Goal: Transaction & Acquisition: Purchase product/service

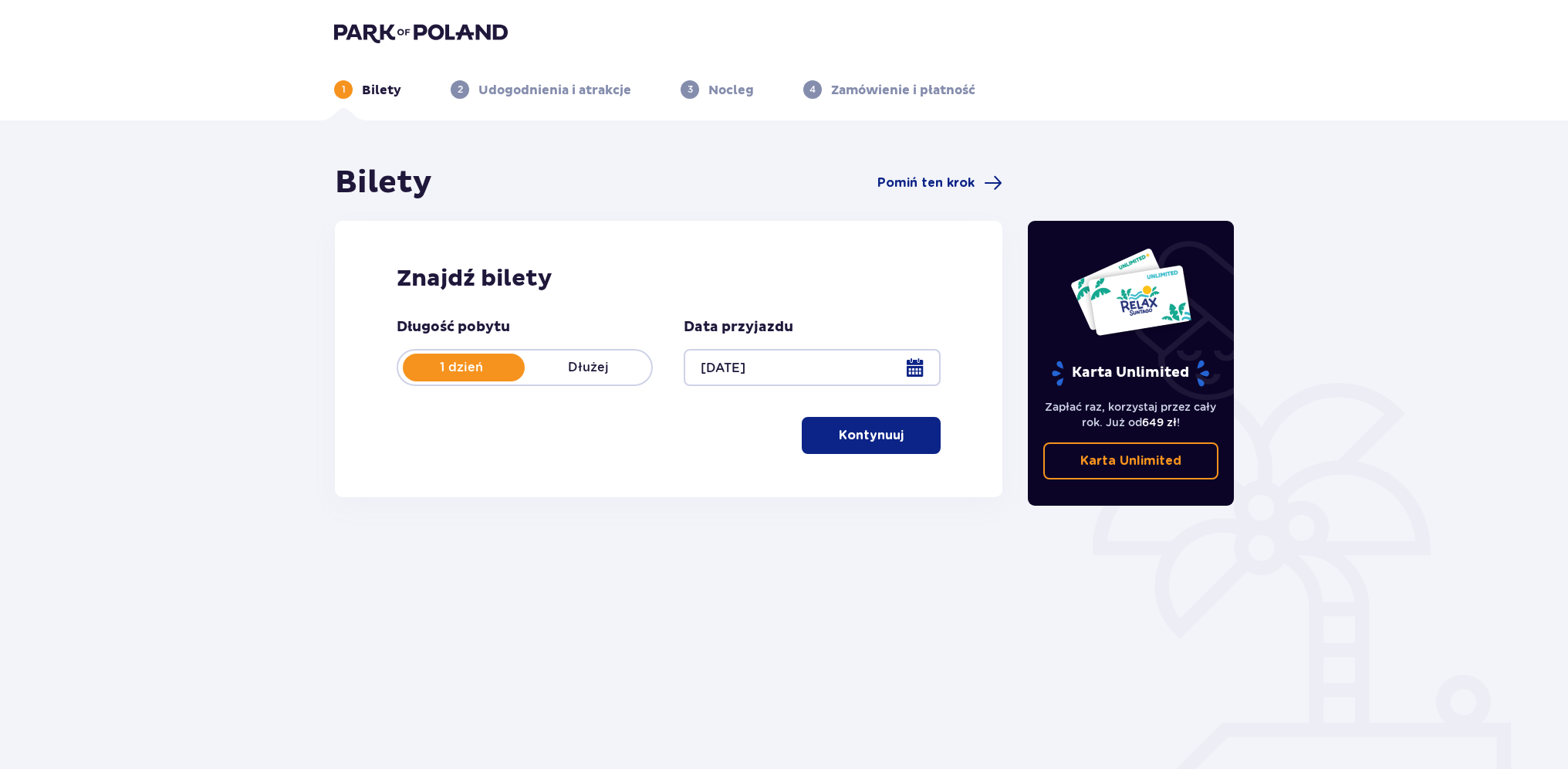
click at [882, 442] on p "Kontynuuj" at bounding box center [871, 435] width 65 height 17
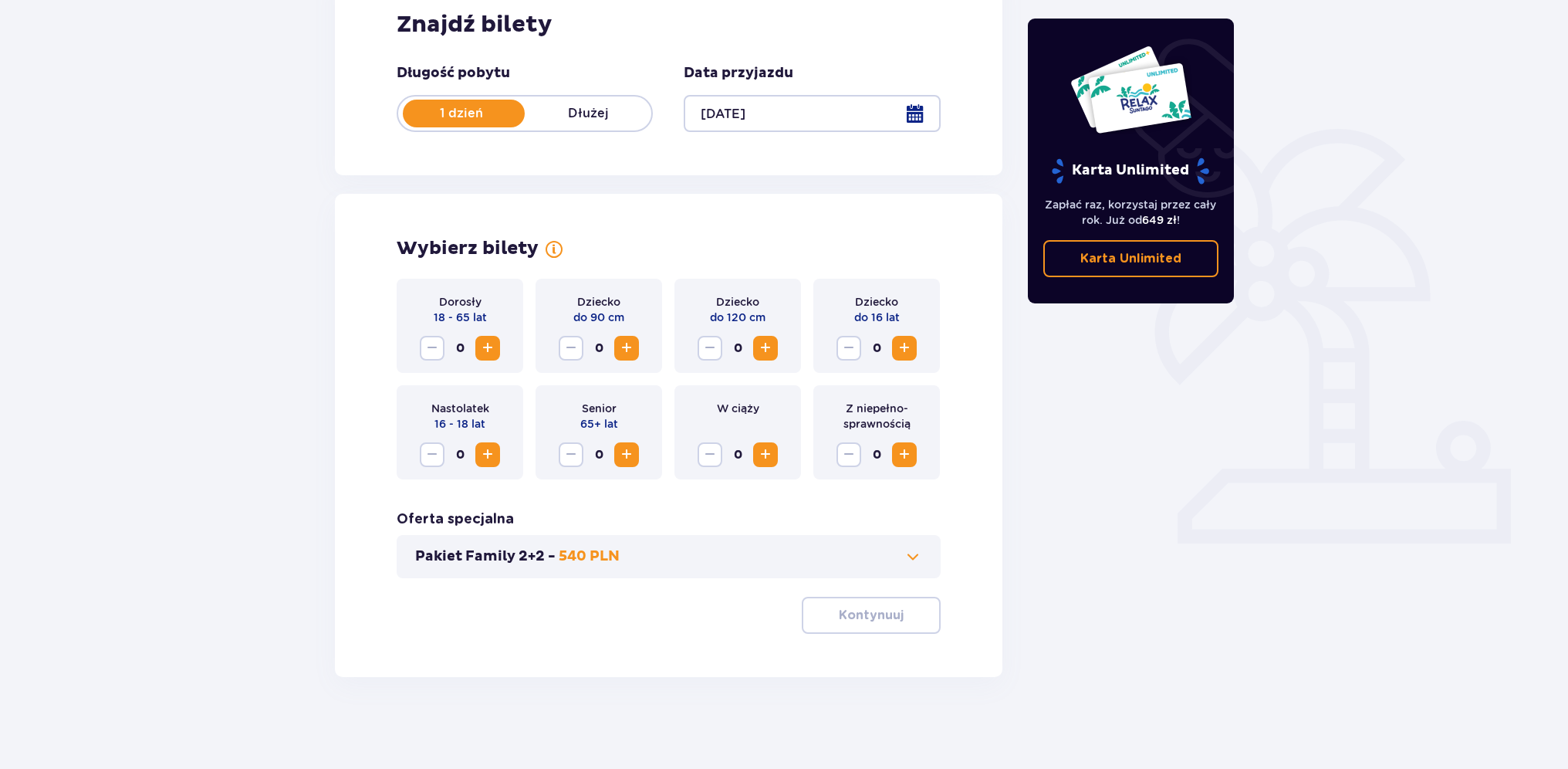
scroll to position [254, 0]
click at [480, 346] on span "Zwiększ" at bounding box center [487, 347] width 19 height 19
click at [771, 349] on span "Zwiększ" at bounding box center [766, 347] width 19 height 19
click at [865, 614] on p "Kontynuuj" at bounding box center [871, 614] width 65 height 17
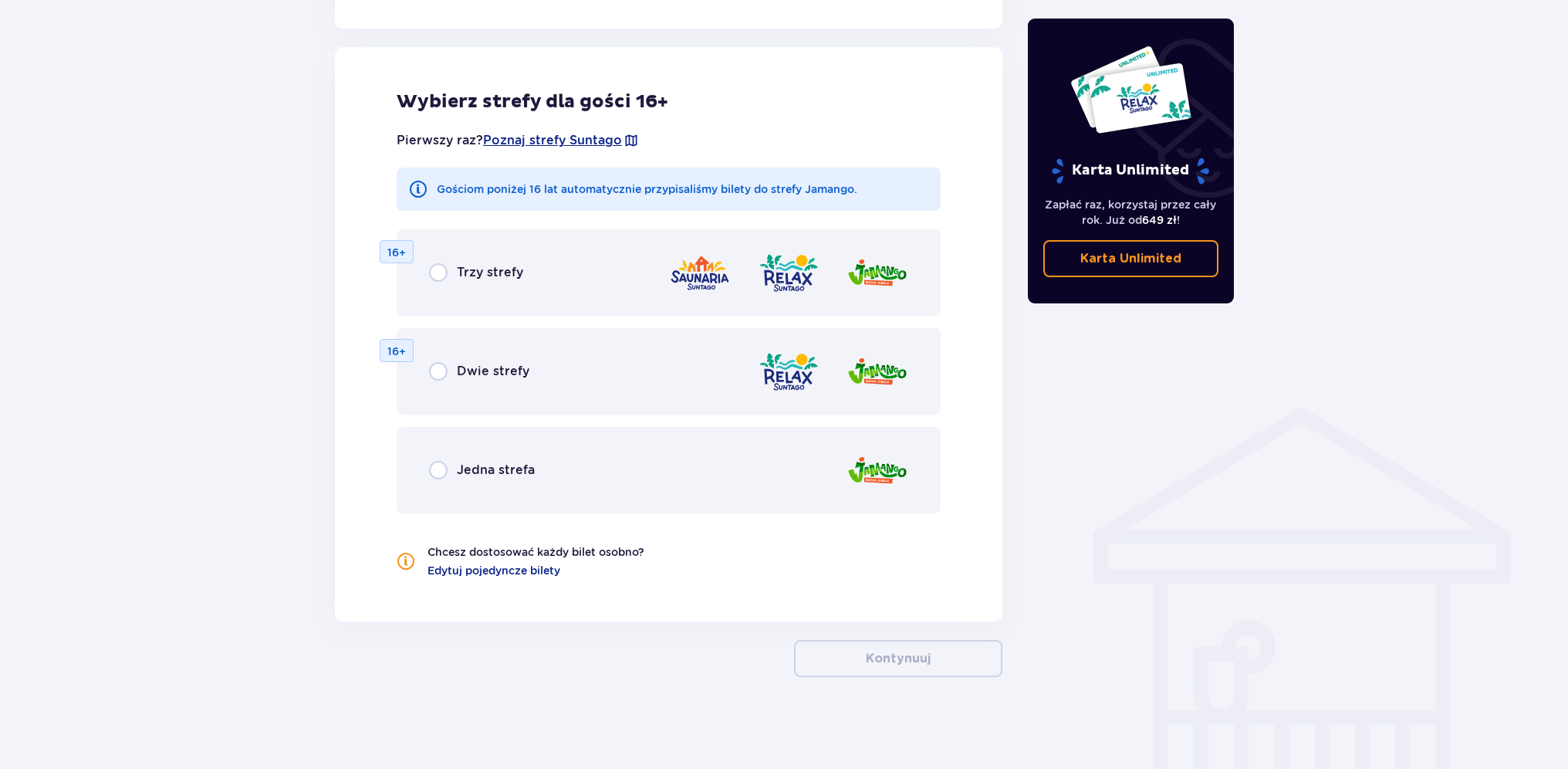
scroll to position [848, 0]
click at [440, 275] on input "radio" at bounding box center [438, 272] width 19 height 19
radio input "true"
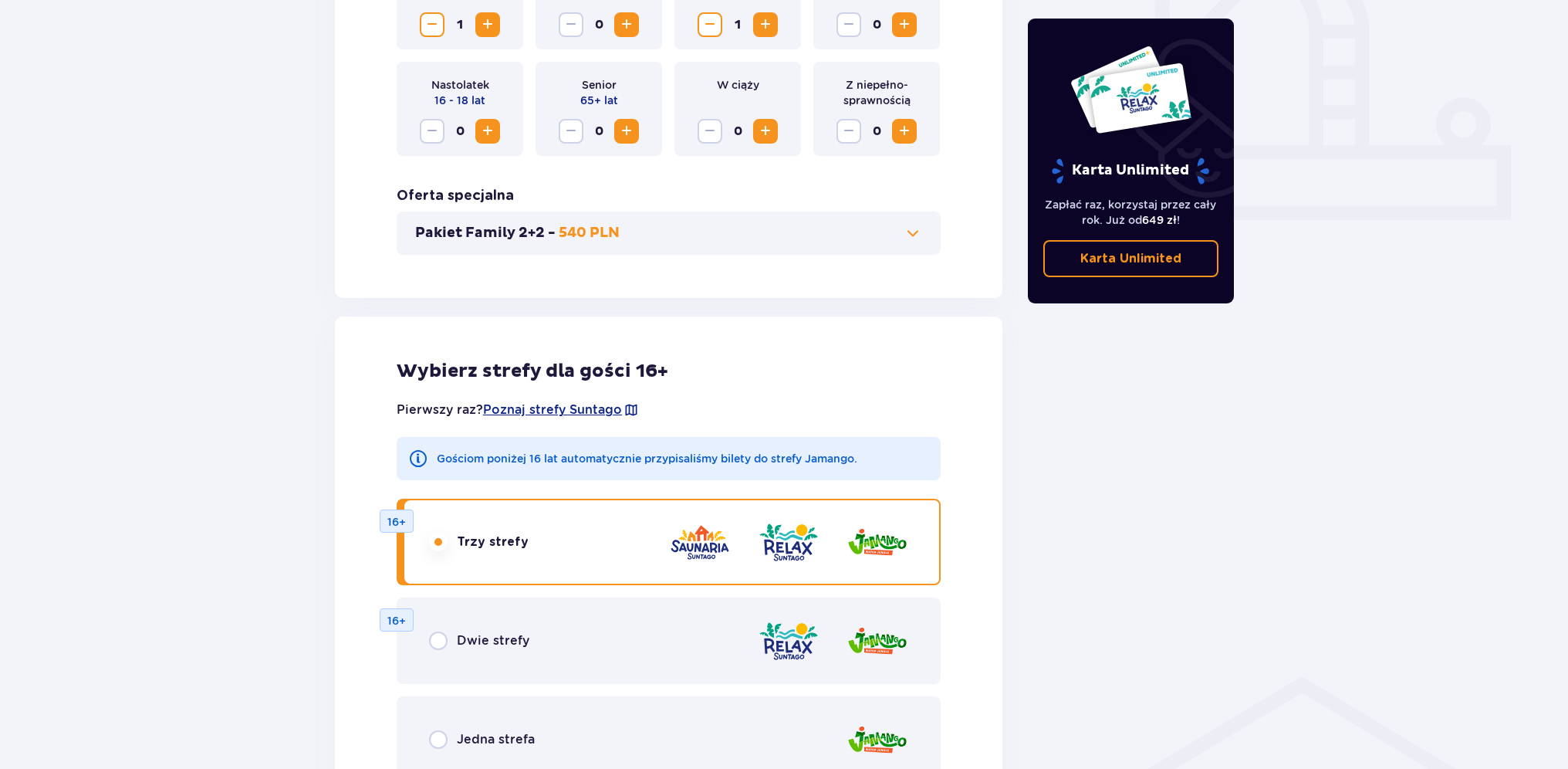
scroll to position [191, 0]
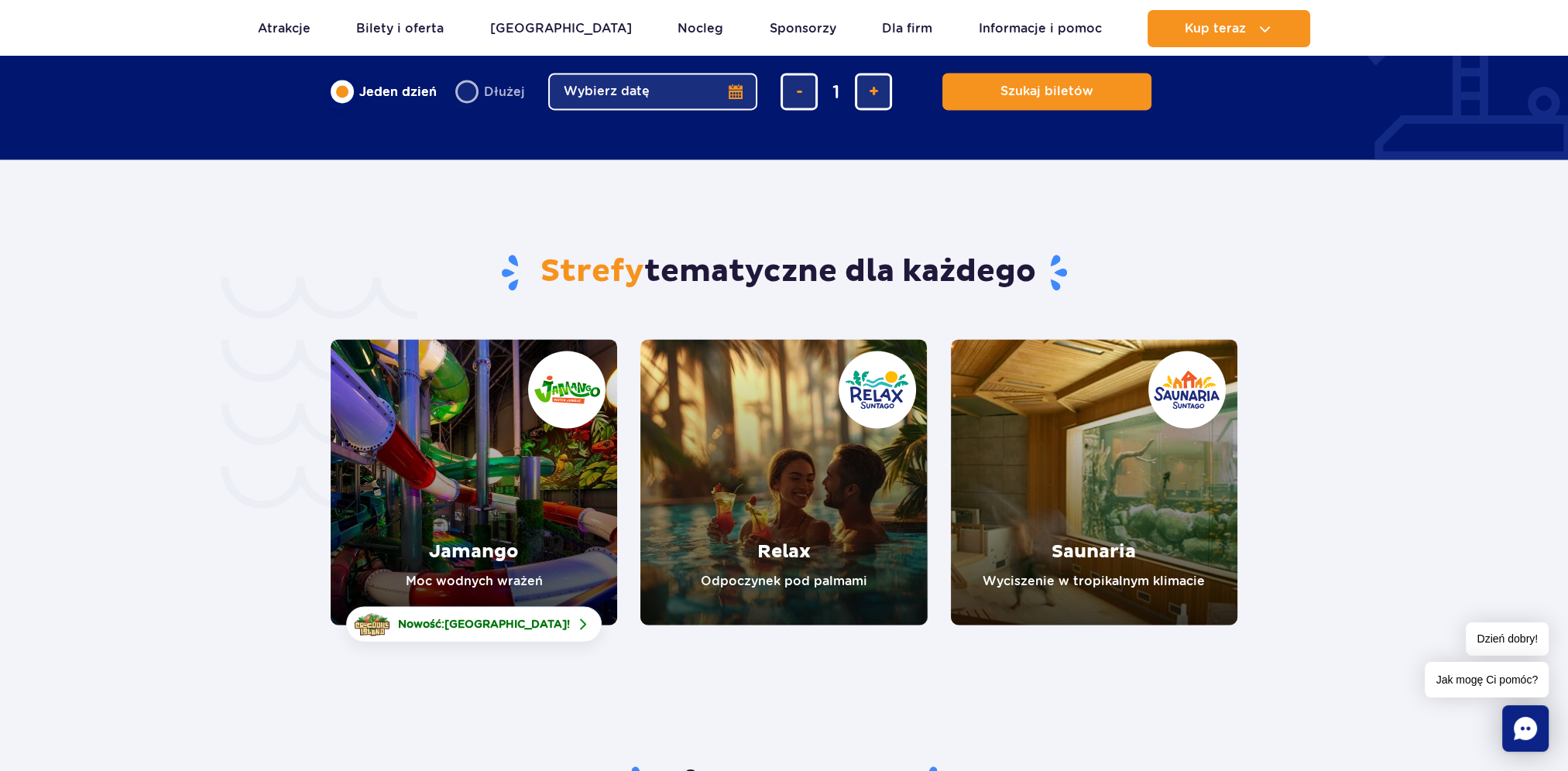
scroll to position [3095, 0]
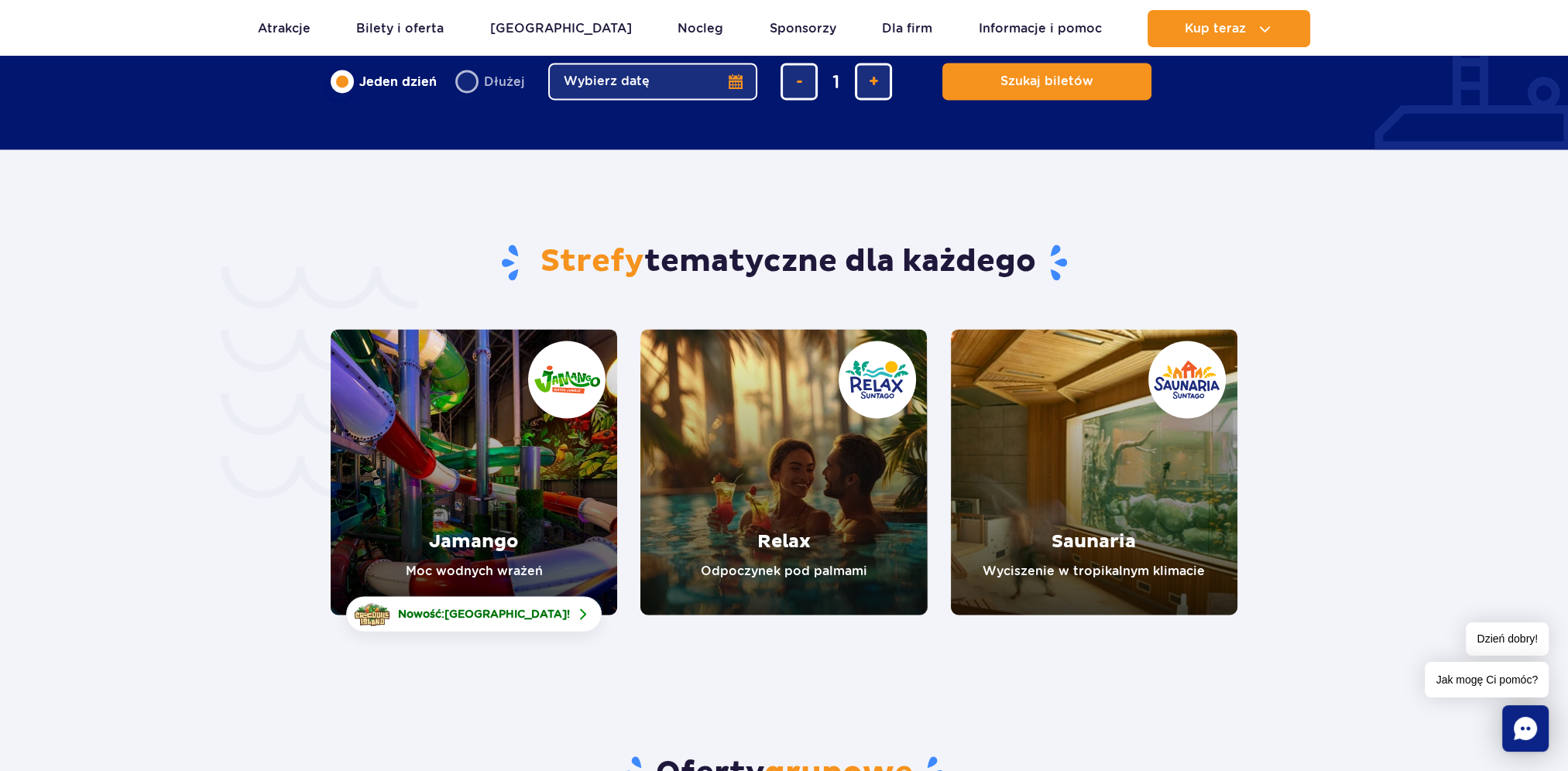
click at [1115, 448] on link "Saunaria" at bounding box center [1094, 472] width 286 height 285
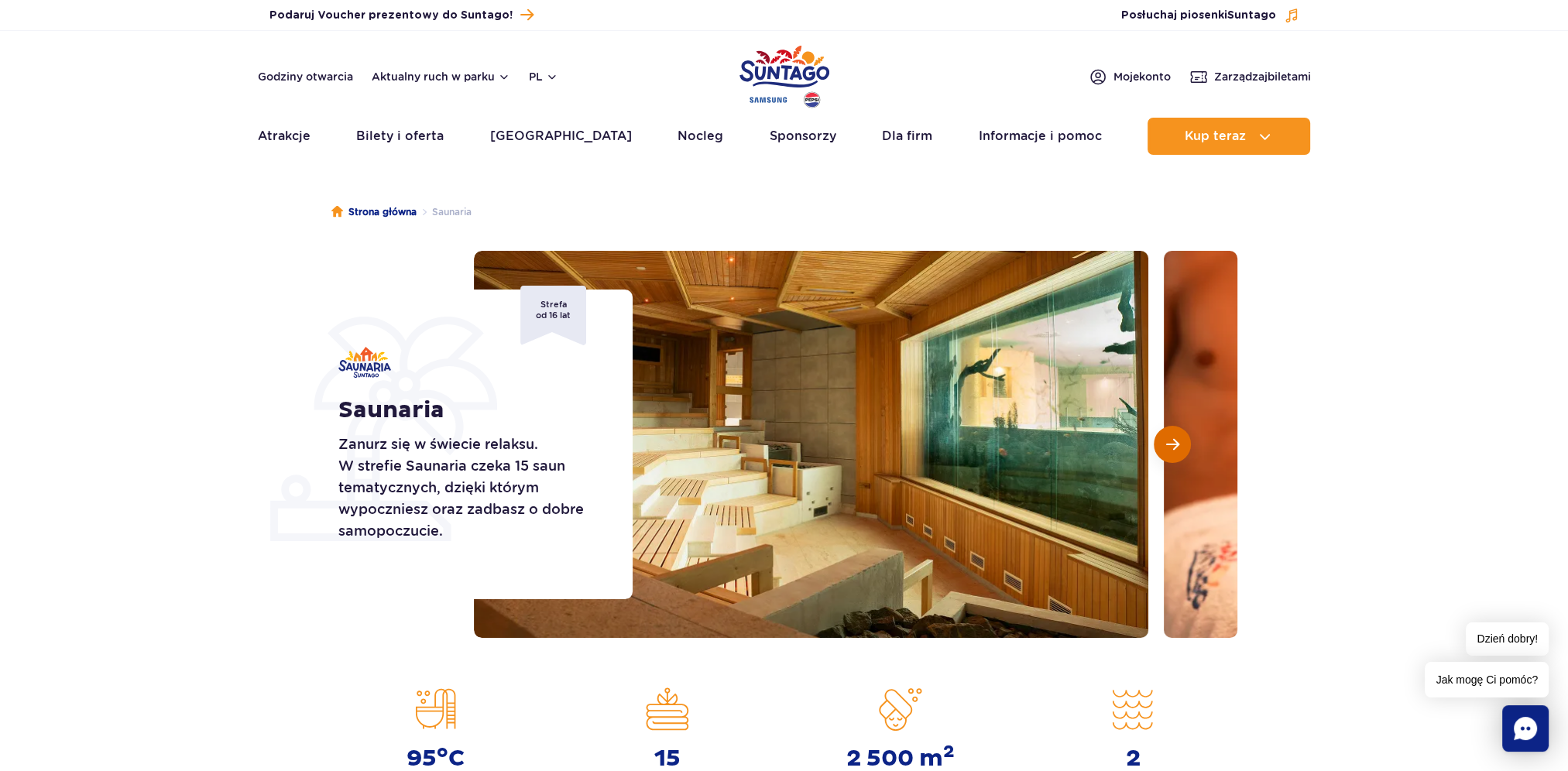
click at [1177, 447] on span "Następny slajd" at bounding box center [1173, 444] width 13 height 14
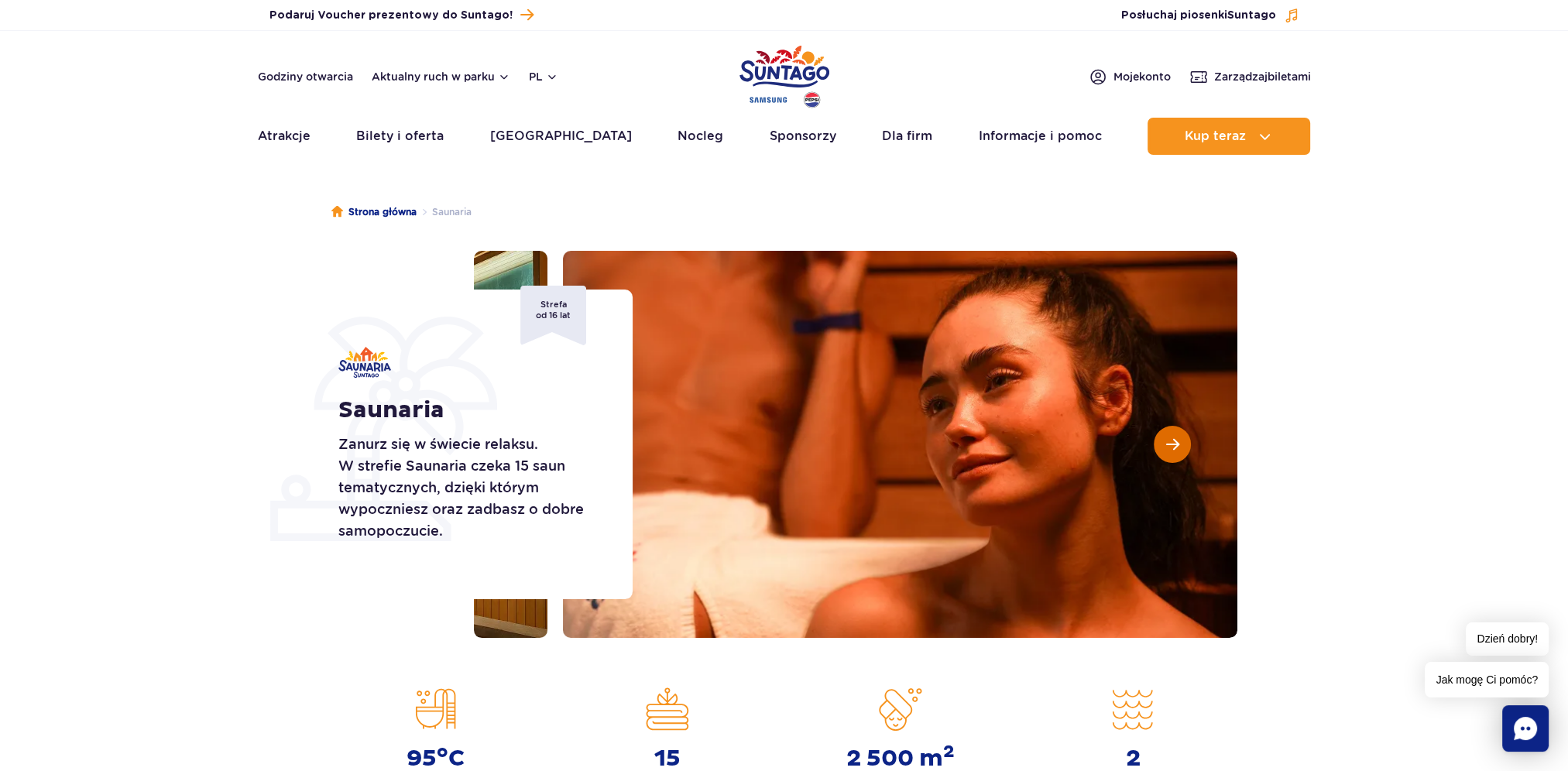
click at [1177, 447] on span "Następny slajd" at bounding box center [1173, 444] width 13 height 14
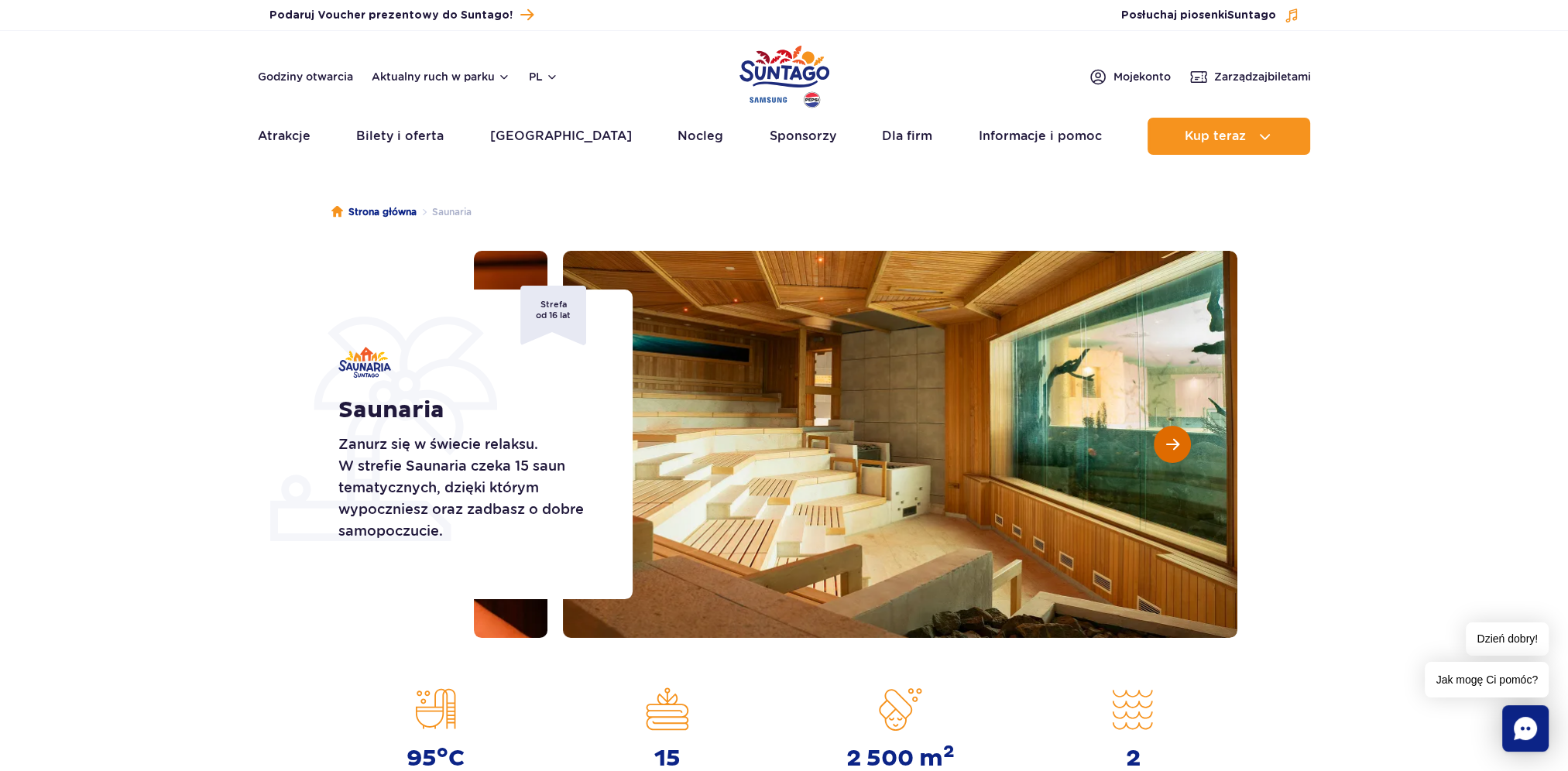
click at [1177, 447] on span "Następny slajd" at bounding box center [1173, 444] width 13 height 14
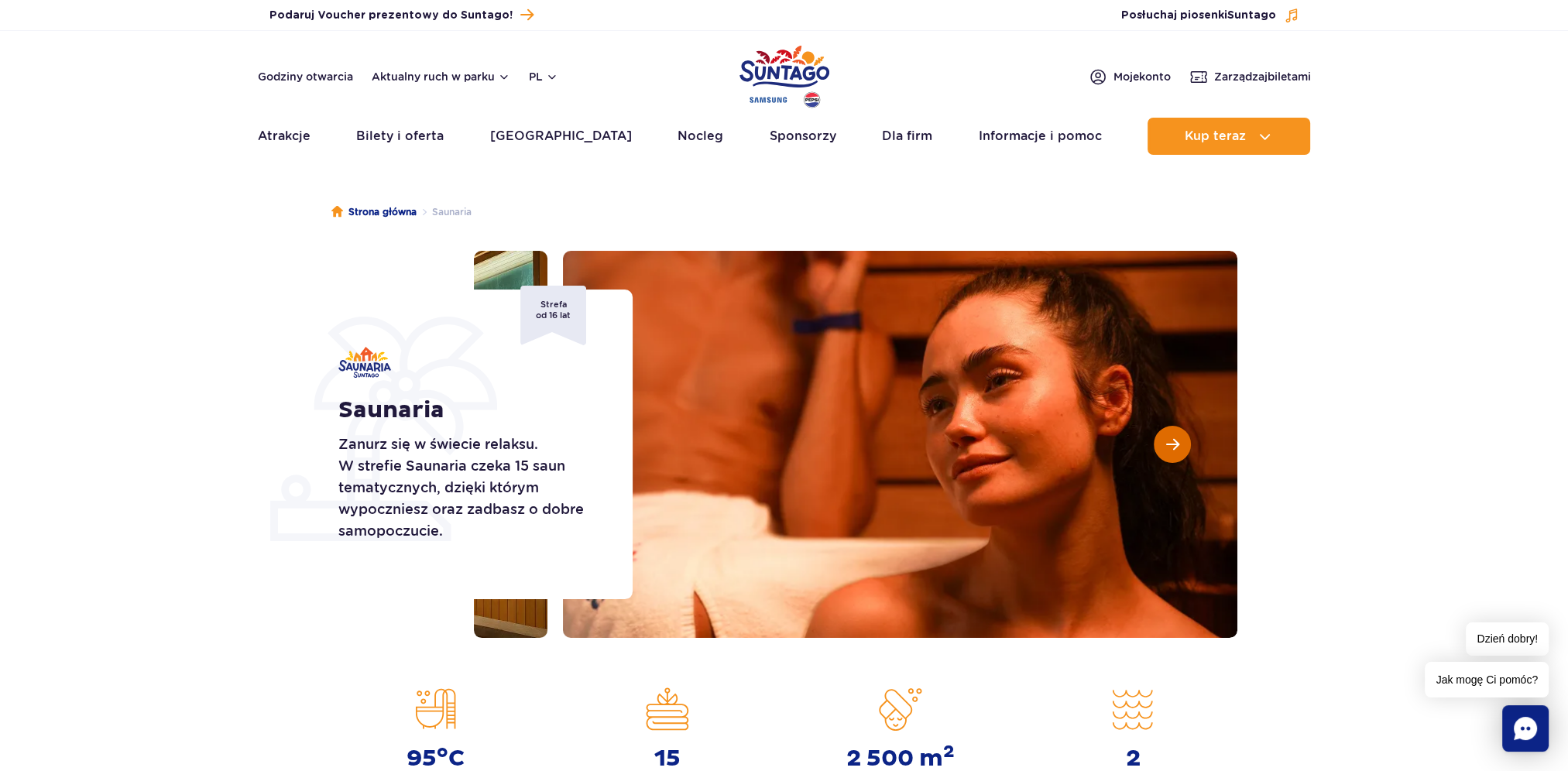
click at [1177, 447] on span "Następny slajd" at bounding box center [1173, 444] width 13 height 14
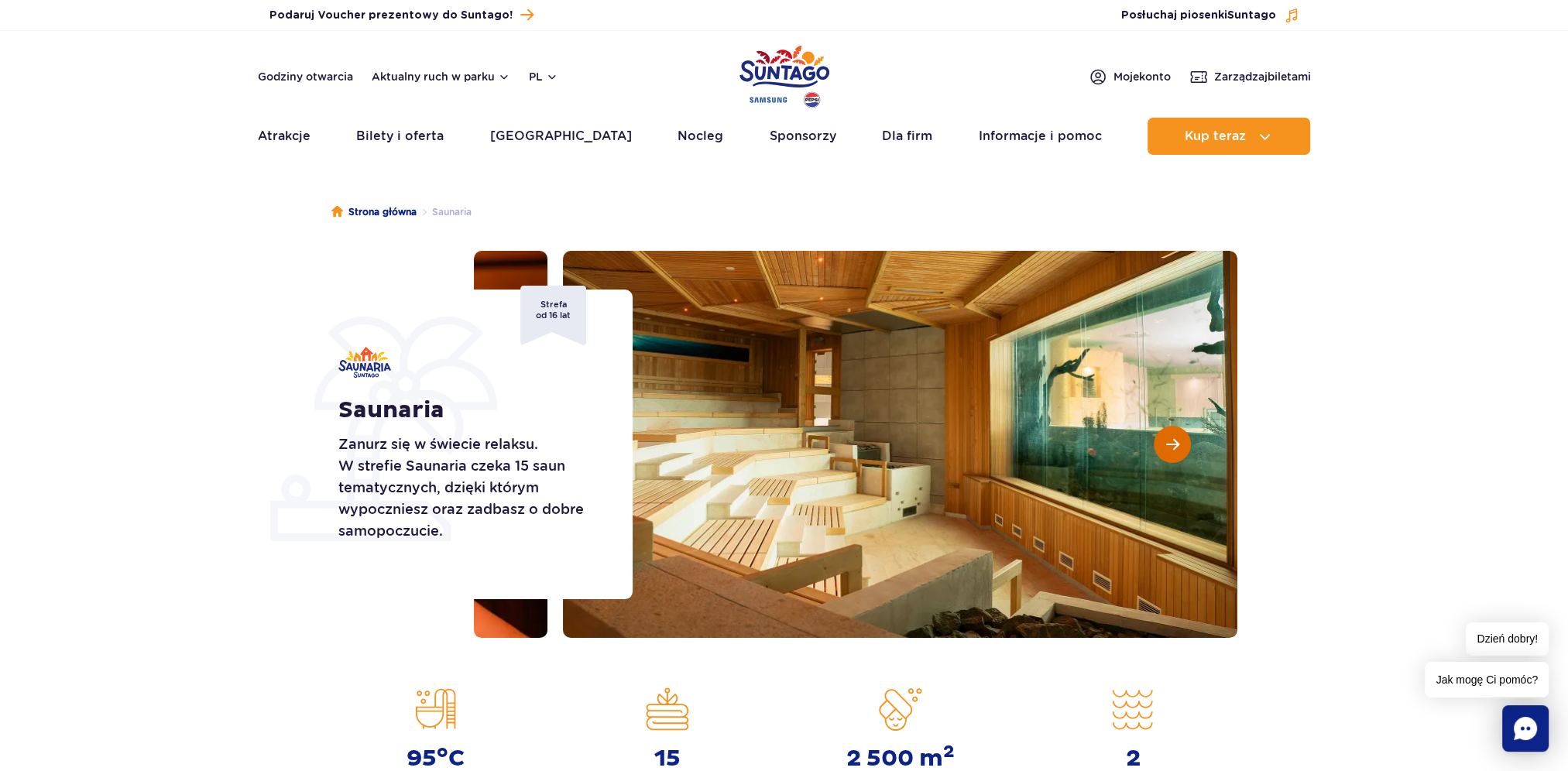
click at [1177, 447] on span "Następny slajd" at bounding box center [1173, 444] width 13 height 14
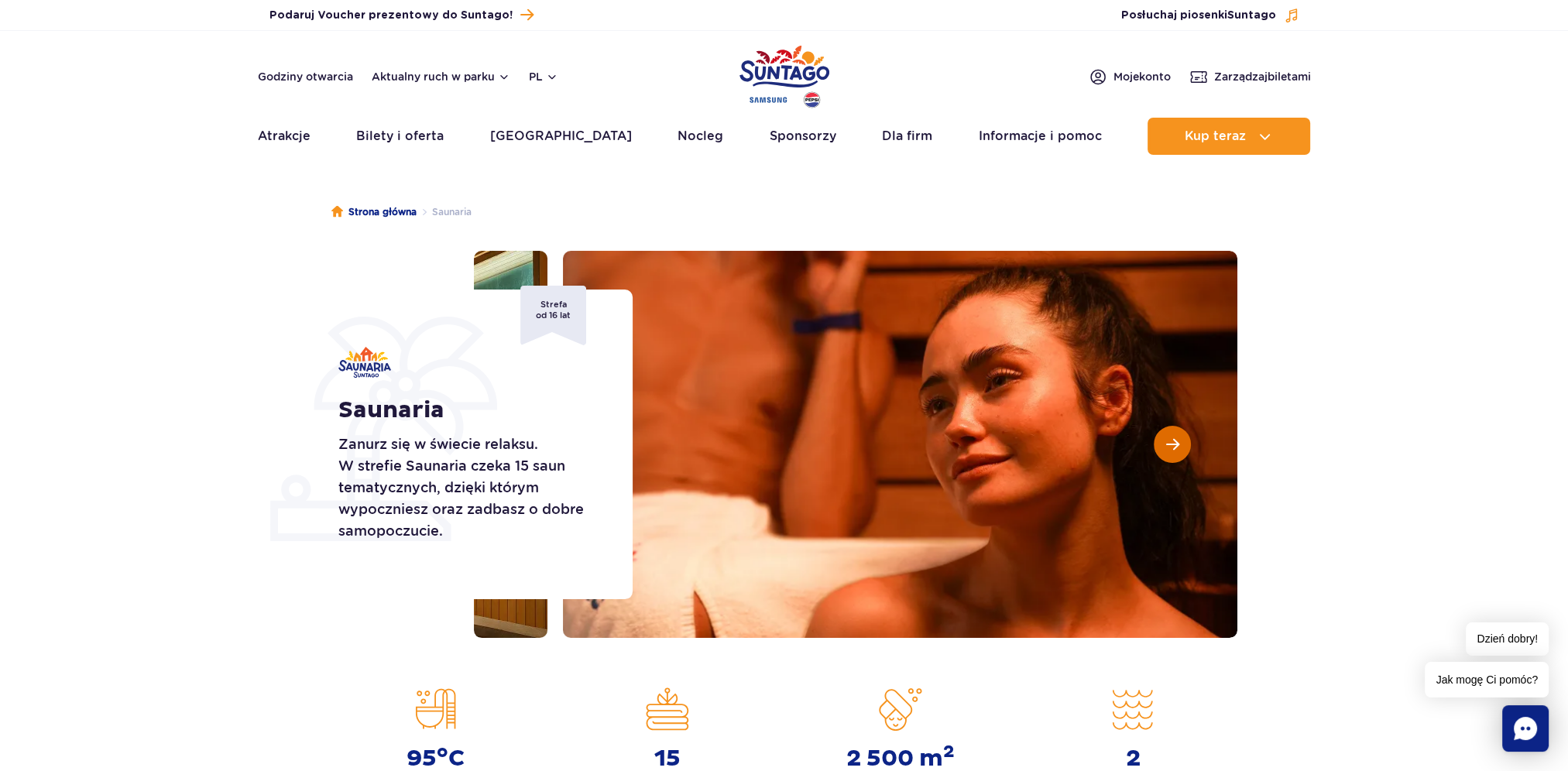
click at [1177, 447] on span "Następny slajd" at bounding box center [1173, 444] width 13 height 14
